Goal: Check status: Check status

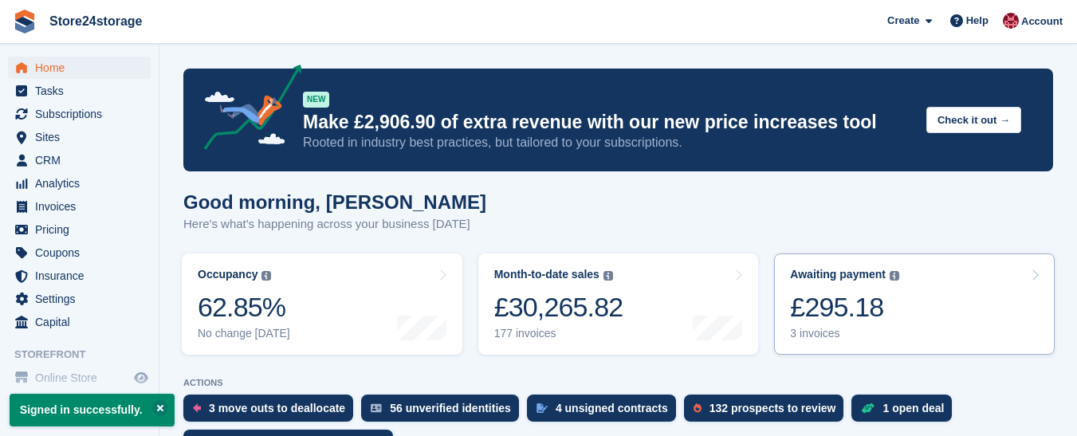
click at [871, 329] on div "3 invoices" at bounding box center [844, 334] width 109 height 14
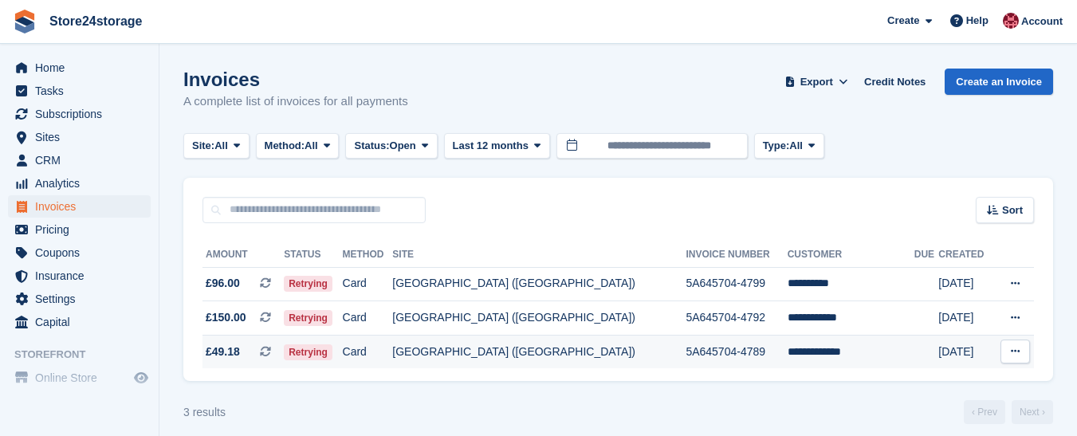
click at [1022, 351] on button at bounding box center [1016, 352] width 30 height 24
click at [932, 404] on p "View on Stripe" at bounding box center [953, 406] width 139 height 26
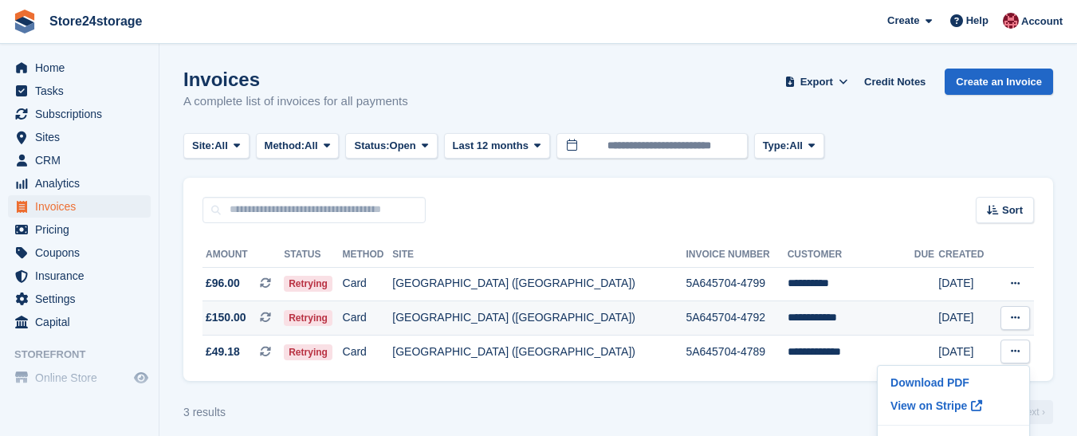
click at [1018, 317] on icon at bounding box center [1015, 318] width 9 height 10
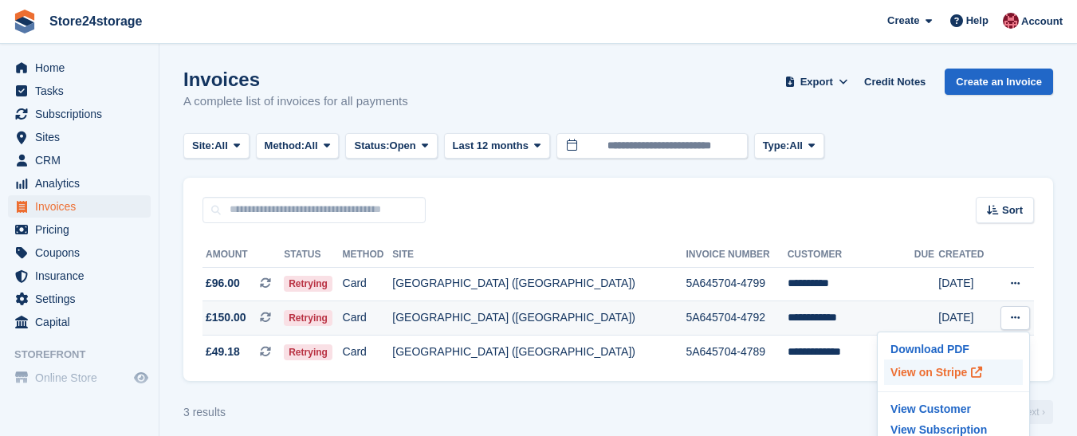
click at [918, 373] on p "View on Stripe" at bounding box center [953, 373] width 139 height 26
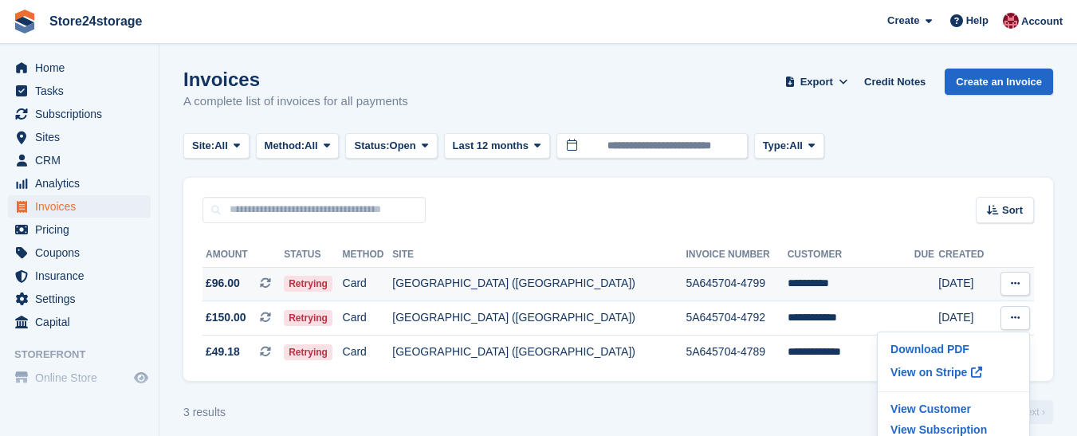
click at [1018, 279] on icon at bounding box center [1015, 283] width 9 height 10
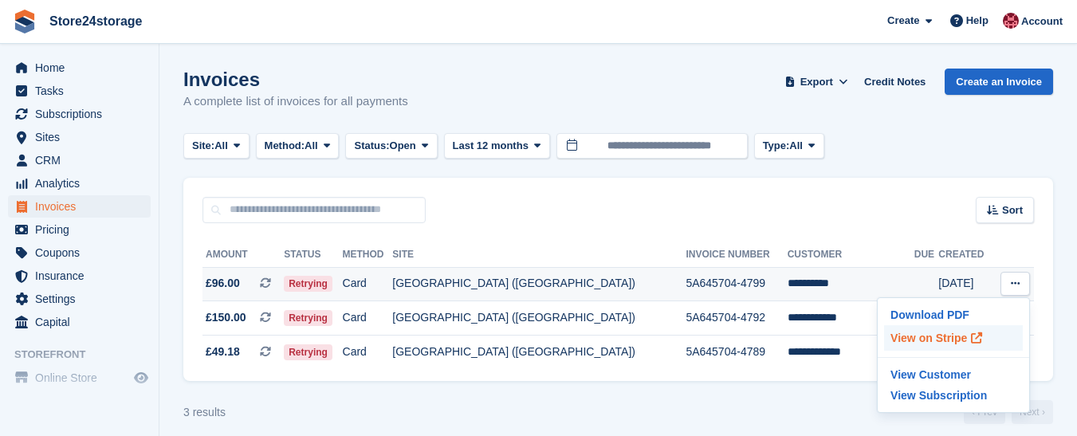
click at [931, 339] on p "View on Stripe" at bounding box center [953, 338] width 139 height 26
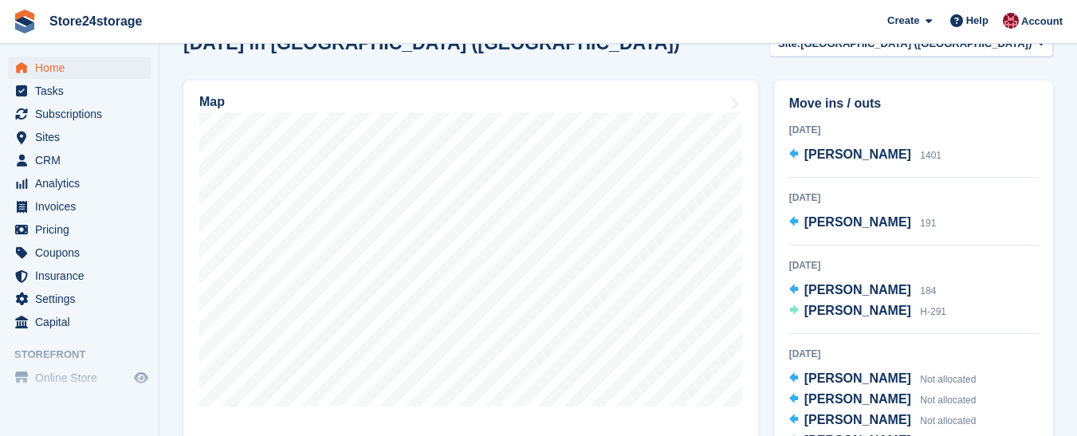
scroll to position [159, 0]
